Goal: Task Accomplishment & Management: Manage account settings

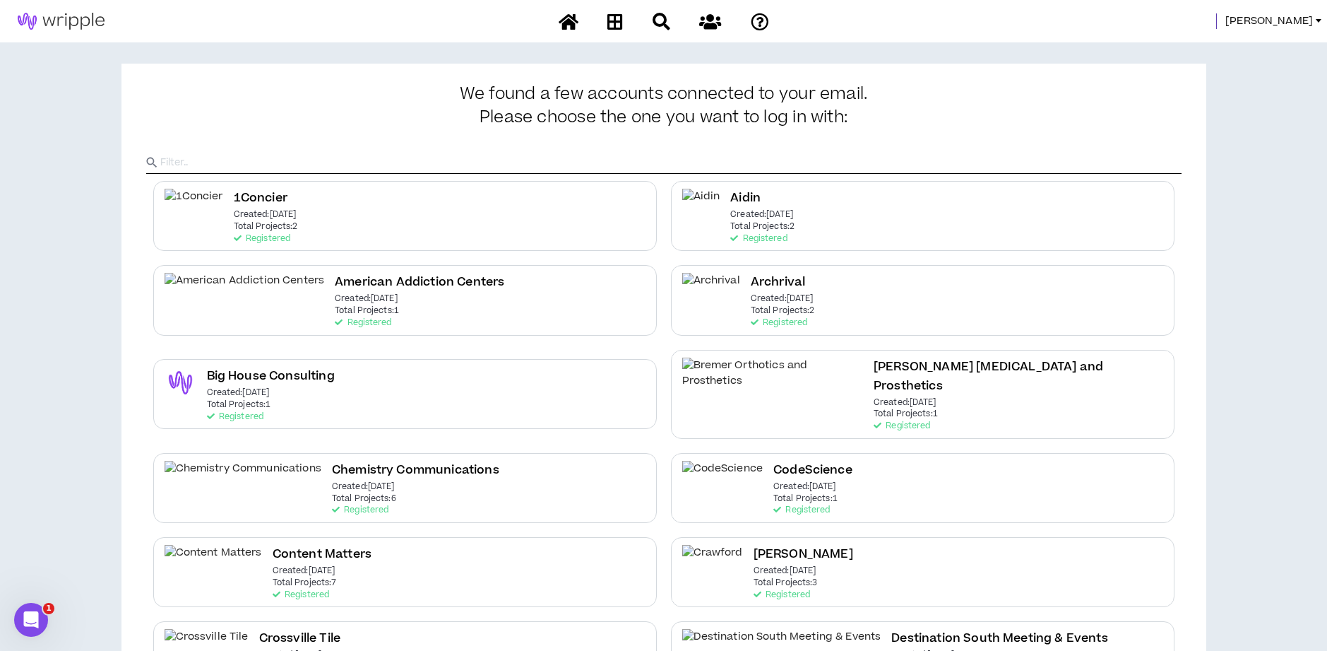
click at [1298, 23] on span "[PERSON_NAME]" at bounding box center [1270, 21] width 88 height 16
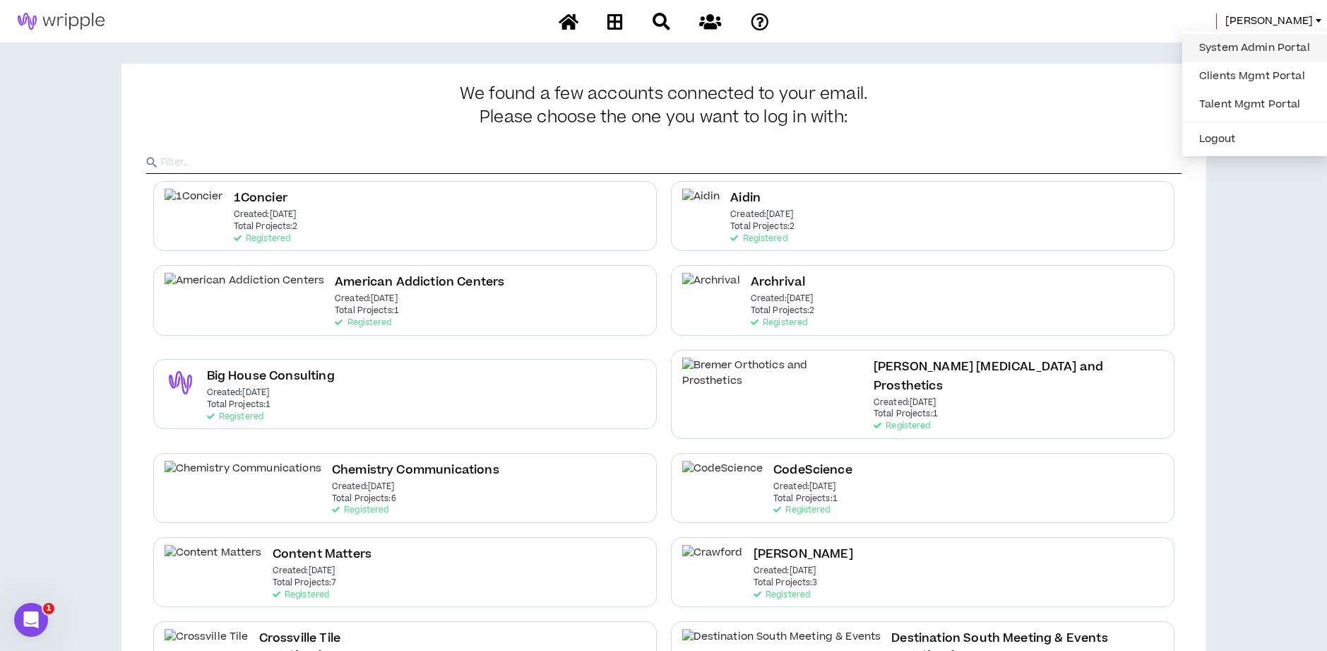
click at [1267, 49] on link "System Admin Portal" at bounding box center [1255, 47] width 128 height 21
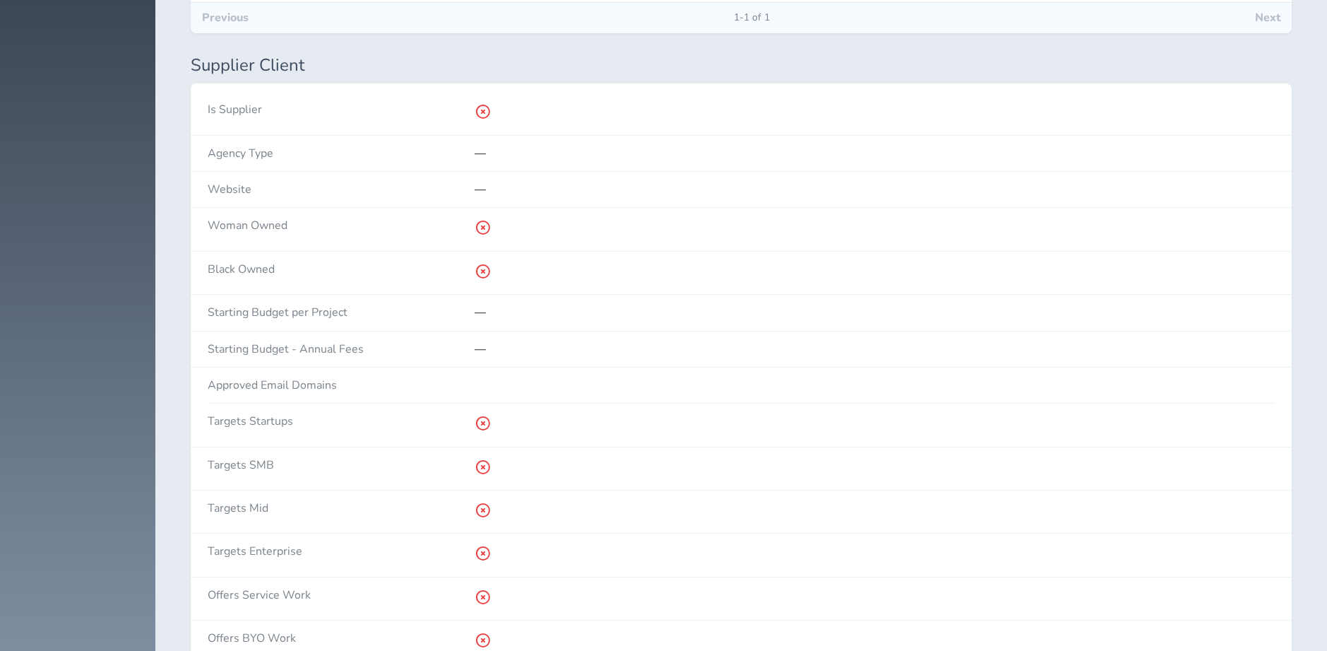
scroll to position [47, 0]
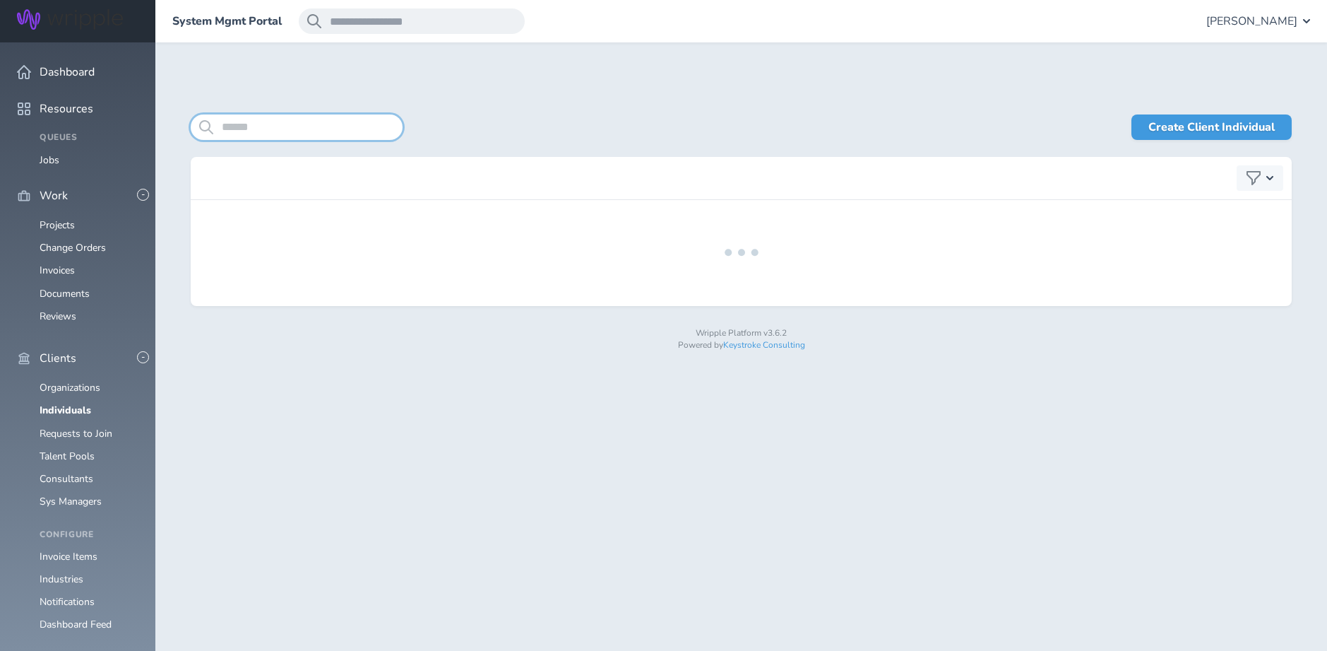
click at [256, 131] on input "search" at bounding box center [297, 126] width 212 height 25
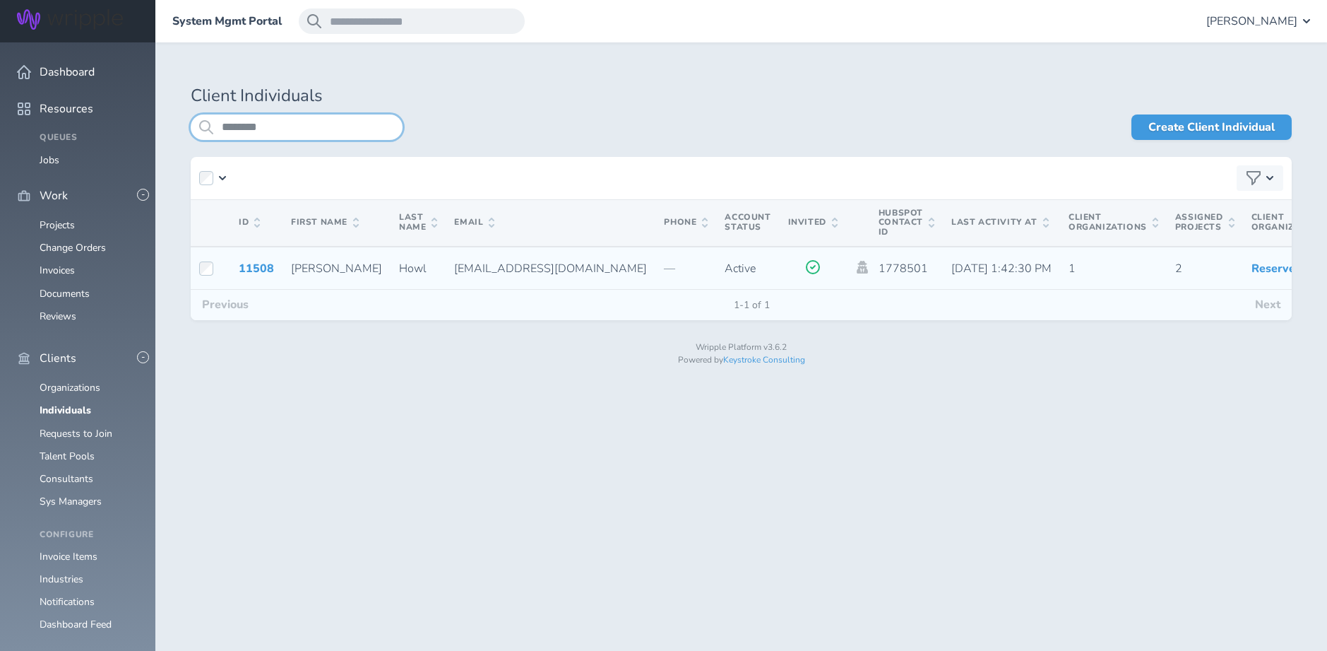
type input "********"
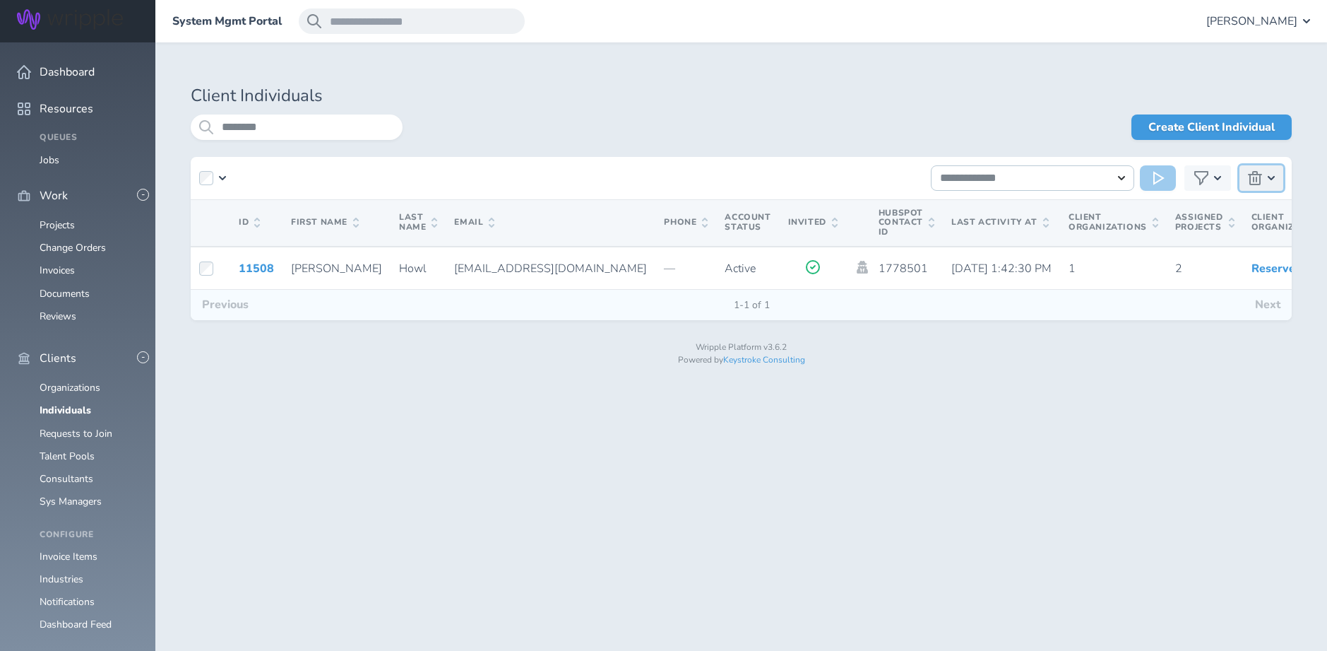
click at [1249, 179] on icon "button" at bounding box center [1255, 178] width 14 height 14
click at [1144, 211] on button "Delete Selected (1)" at bounding box center [1195, 207] width 158 height 17
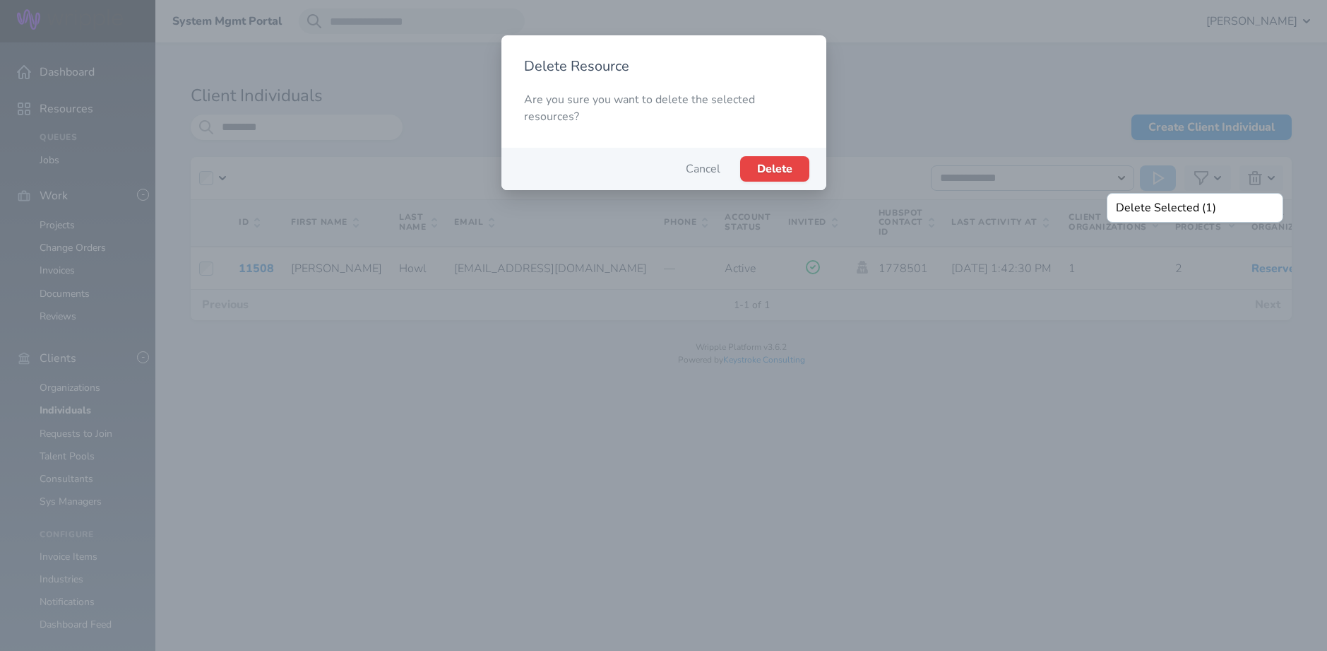
click at [783, 162] on span "Delete" at bounding box center [774, 169] width 35 height 16
